Goal: Book appointment/travel/reservation

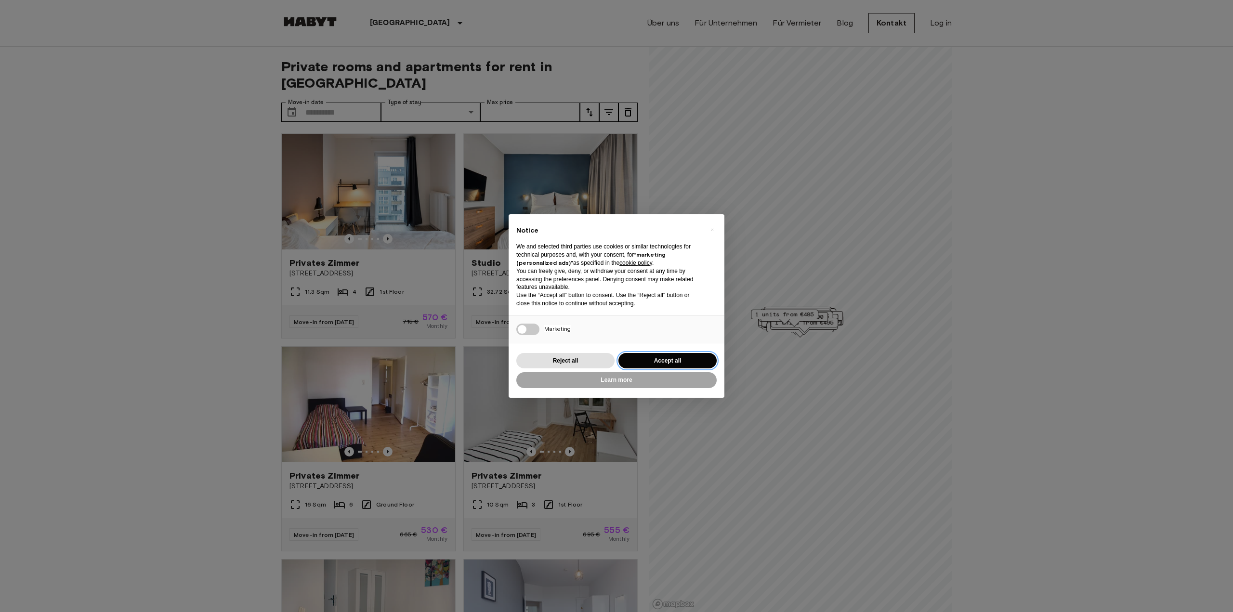
click at [654, 361] on button "Accept all" at bounding box center [668, 361] width 98 height 16
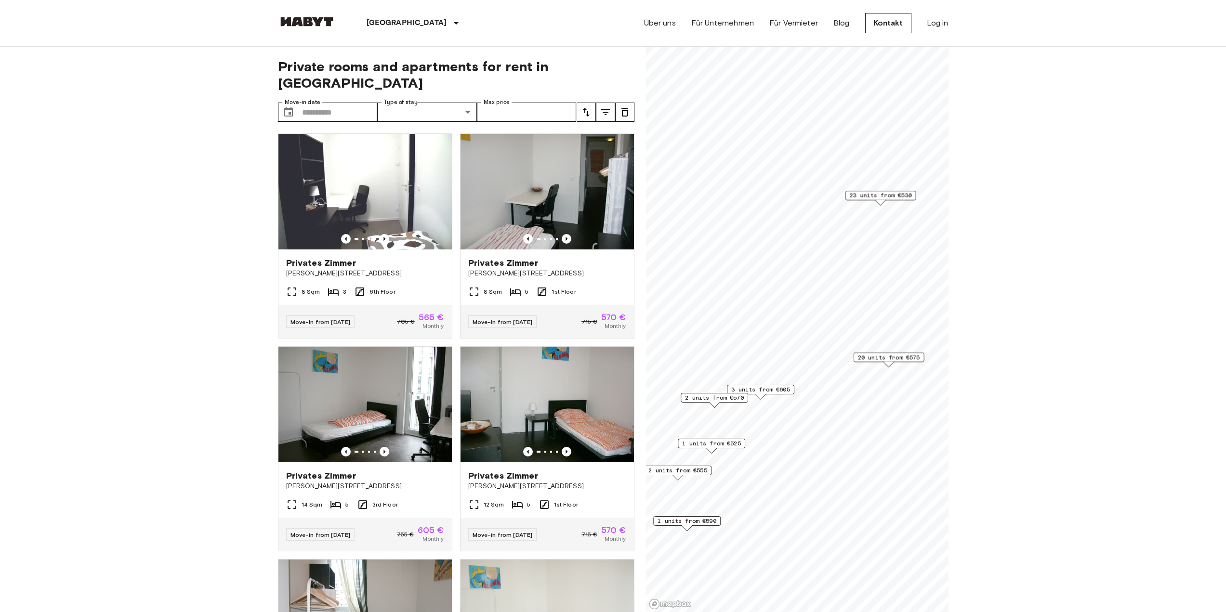
click at [887, 358] on span "20 units from €575" at bounding box center [888, 357] width 62 height 9
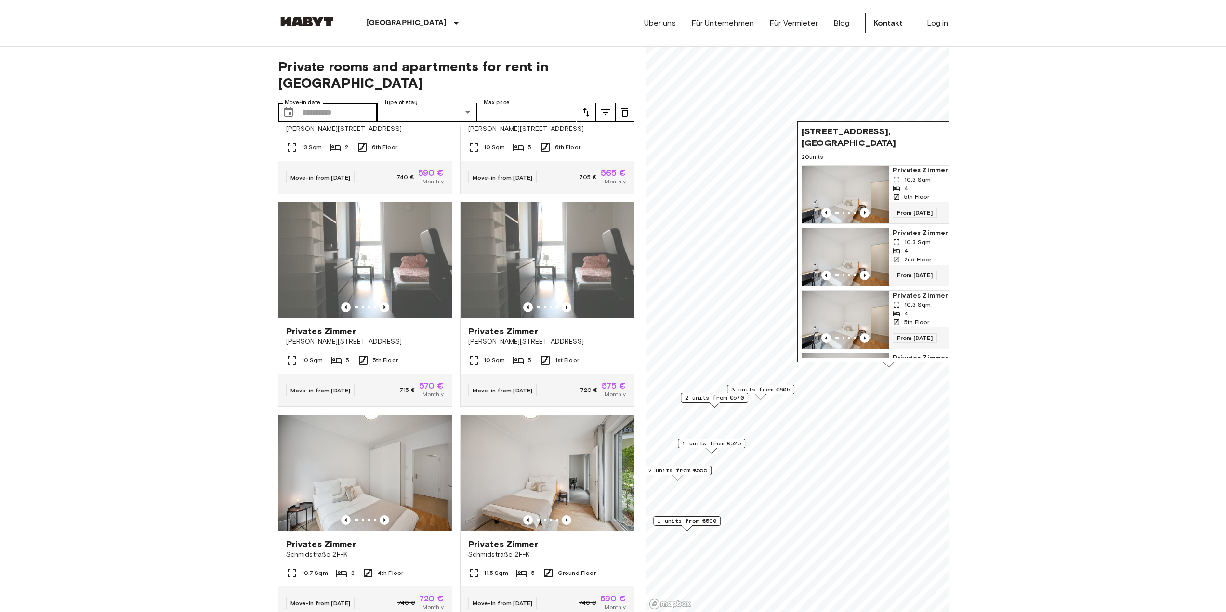
scroll to position [1411, 0]
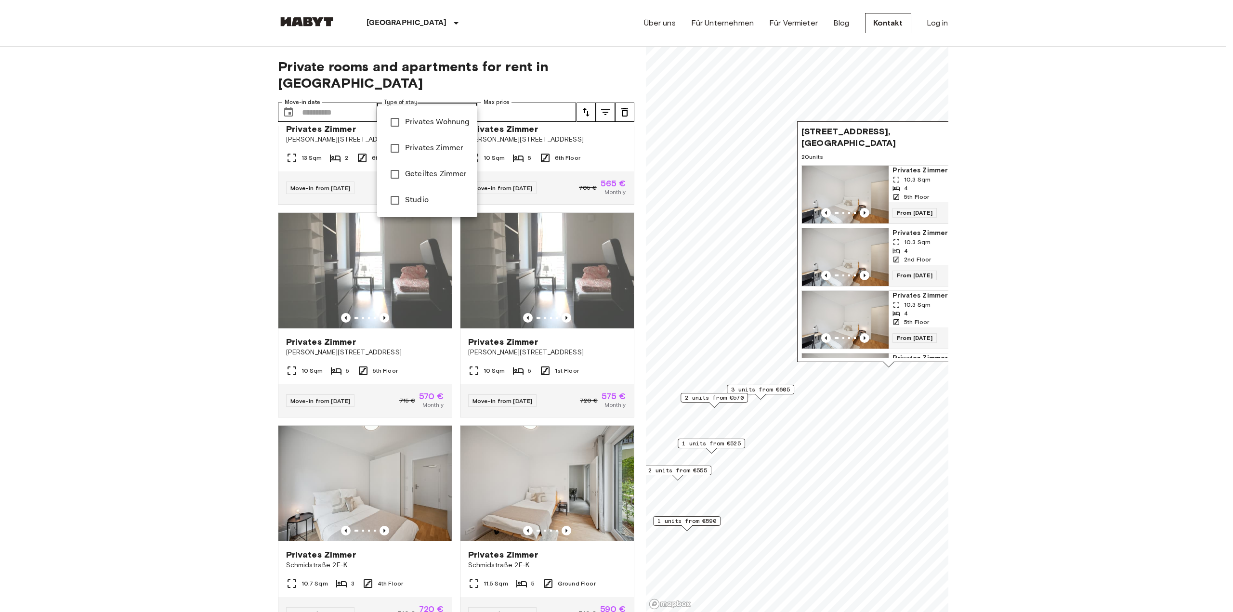
click at [425, 132] on li "Privates Wohnung" at bounding box center [427, 122] width 100 height 26
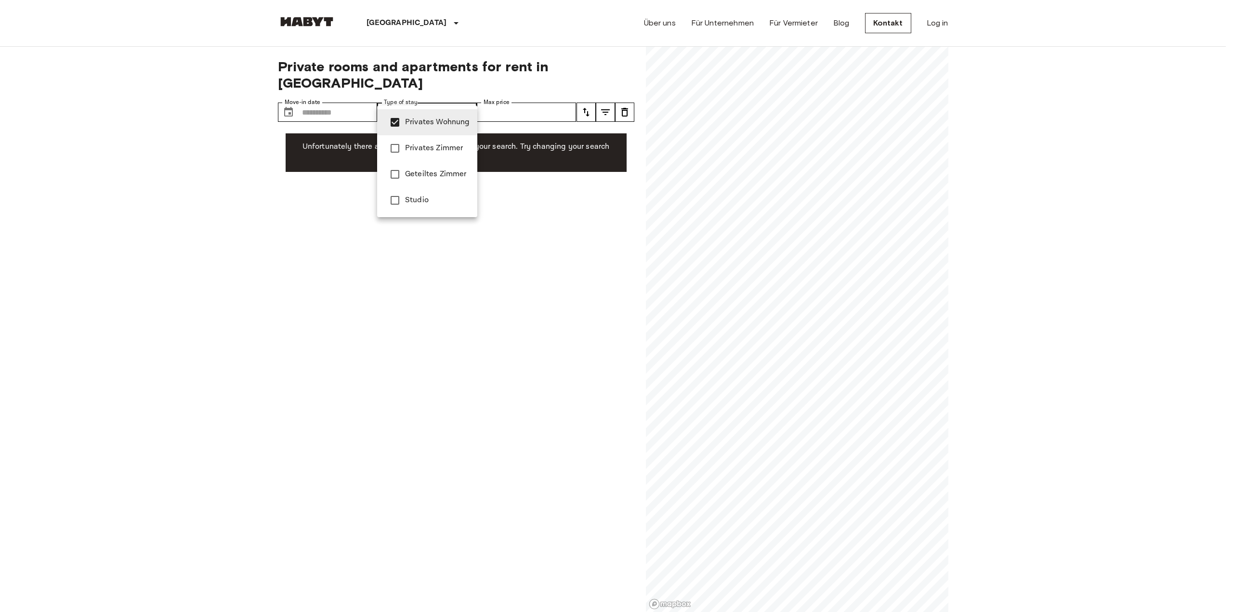
click at [435, 199] on span "Studio" at bounding box center [437, 201] width 65 height 12
type input "**********"
click at [516, 180] on div at bounding box center [616, 306] width 1233 height 612
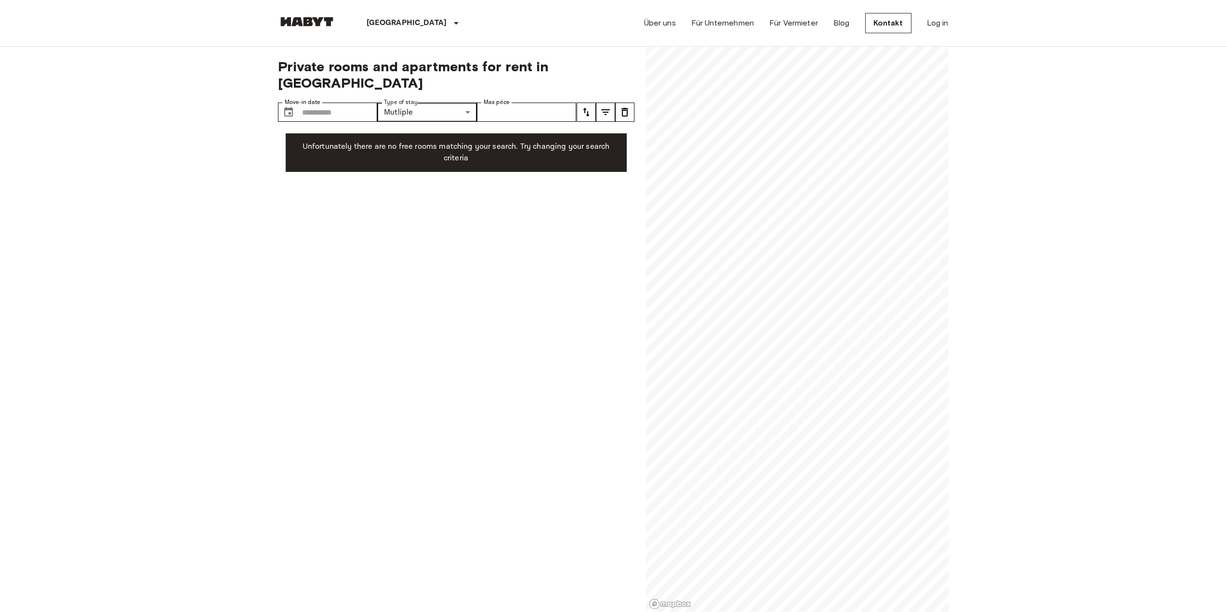
click at [419, 141] on p "Unfortunately there are no free rooms matching your search. Try changing your s…" at bounding box center [456, 152] width 326 height 23
